Goal: Task Accomplishment & Management: Manage account settings

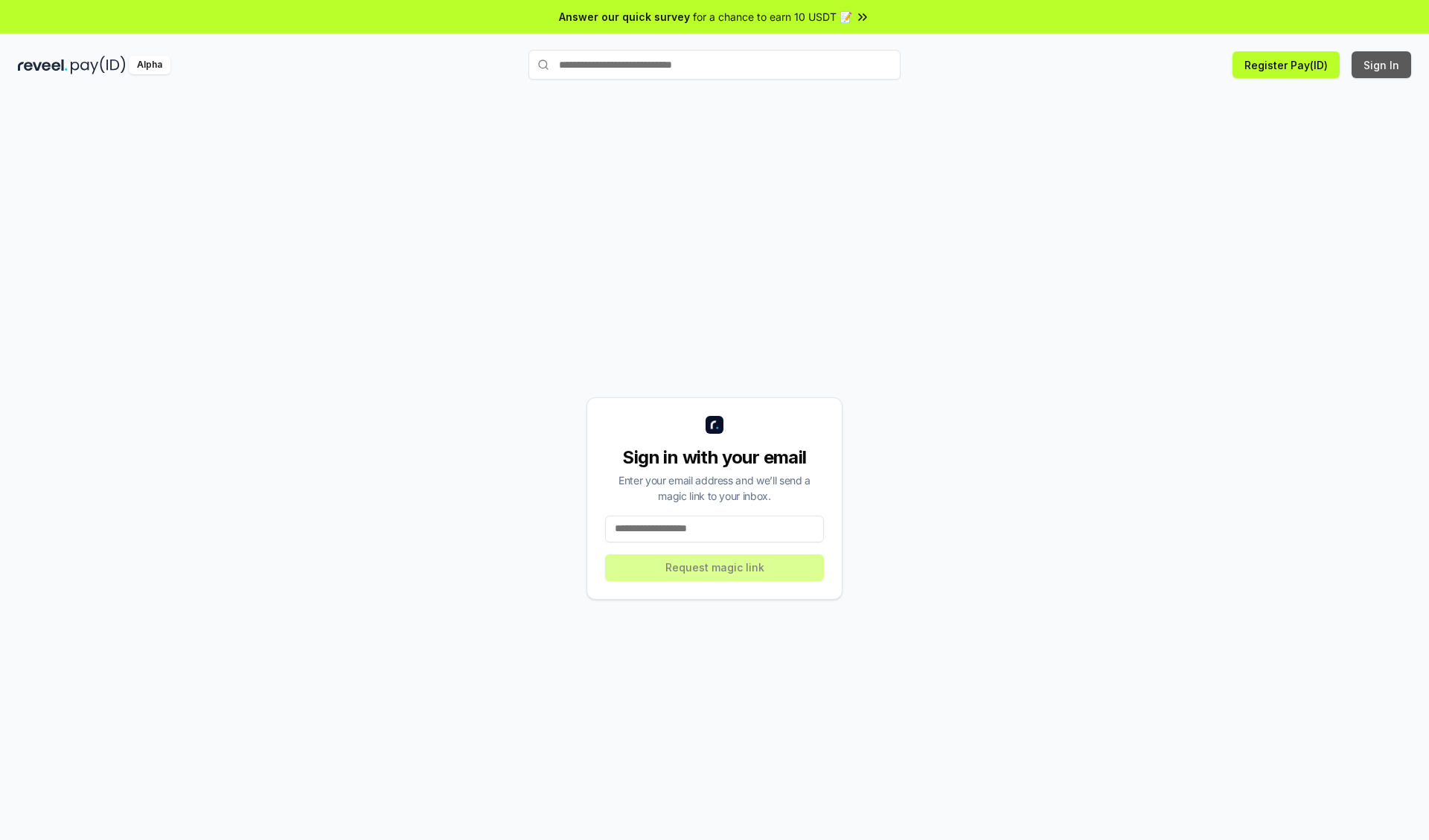
click at [1382, 65] on button "Sign In" at bounding box center [1381, 64] width 60 height 27
type input "**********"
click at [714, 566] on button "Request magic link" at bounding box center [714, 567] width 219 height 27
